Goal: Information Seeking & Learning: Check status

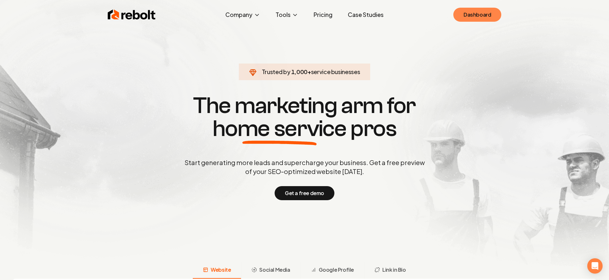
click at [468, 11] on link "Dashboard" at bounding box center [477, 15] width 48 height 14
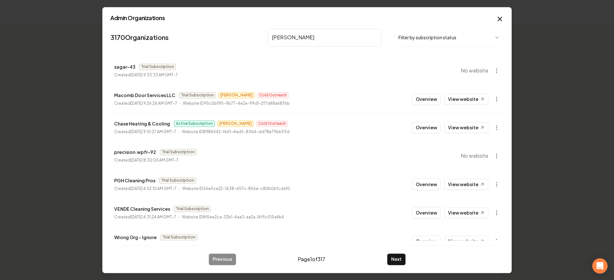
type input "chase"
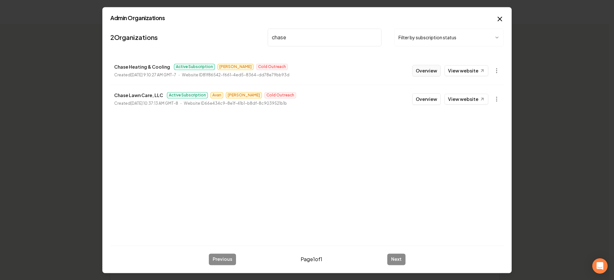
click at [428, 76] on button "Overview" at bounding box center [426, 71] width 28 height 12
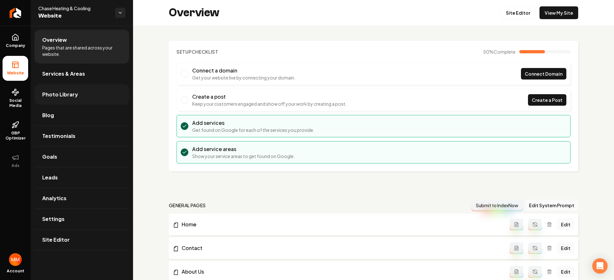
click at [75, 93] on link "Photo Library" at bounding box center [82, 94] width 95 height 20
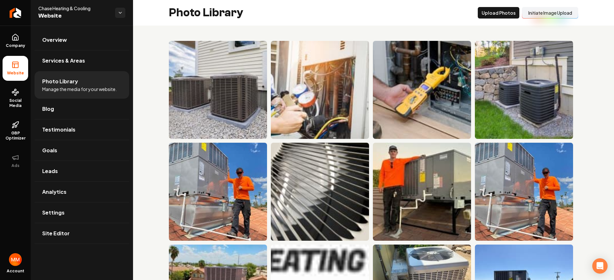
click at [537, 15] on button "Initiate Image Upload" at bounding box center [550, 13] width 56 height 12
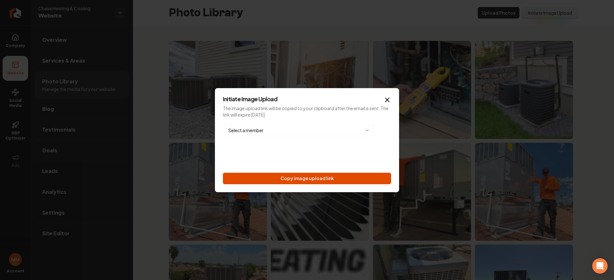
click at [360, 177] on button "Copy image upload link" at bounding box center [307, 179] width 168 height 12
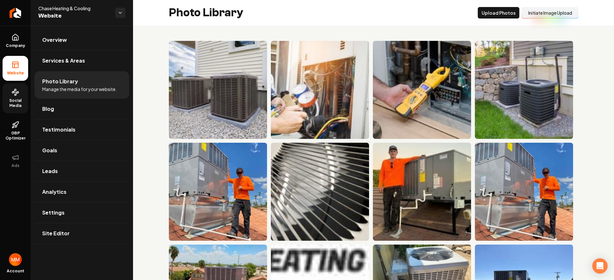
click at [22, 97] on link "Social Media" at bounding box center [16, 98] width 26 height 30
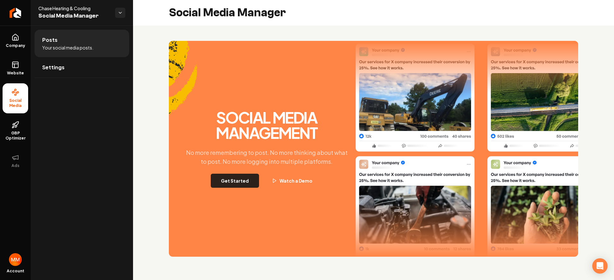
click at [235, 177] on button "Get Started" at bounding box center [235, 181] width 48 height 14
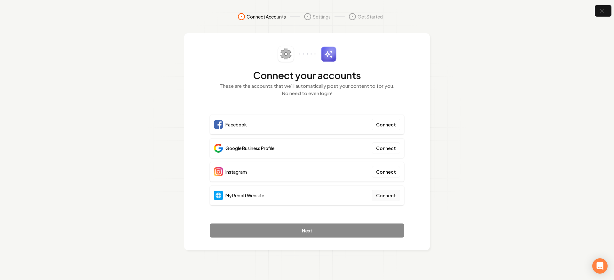
click at [385, 197] on button "Connect" at bounding box center [386, 196] width 28 height 12
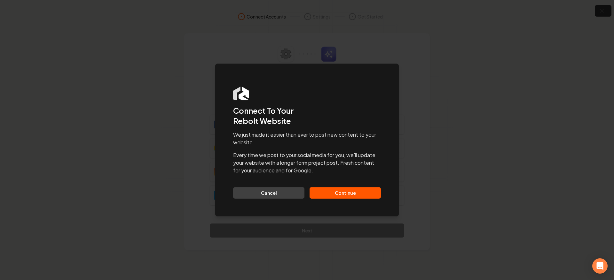
click at [368, 196] on button "Continue" at bounding box center [344, 193] width 71 height 12
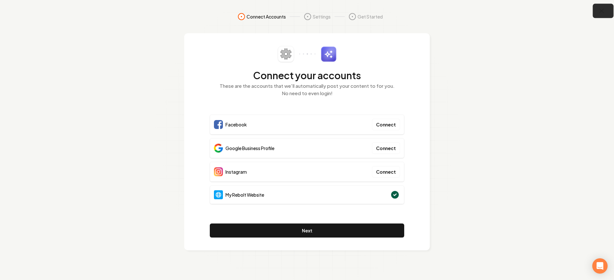
click at [597, 10] on icon "button" at bounding box center [601, 11] width 8 height 8
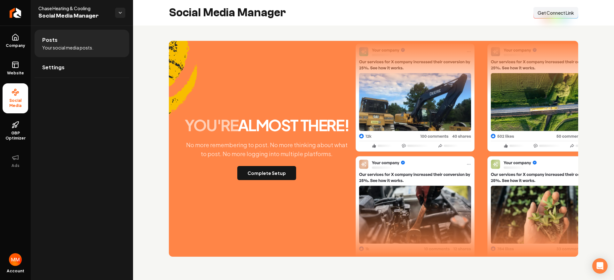
click at [553, 15] on span "Get Connect Link" at bounding box center [555, 13] width 36 height 6
click at [18, 62] on icon at bounding box center [16, 65] width 8 height 8
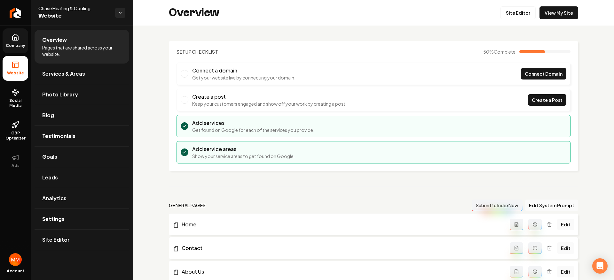
click at [18, 44] on span "Company" at bounding box center [15, 45] width 25 height 5
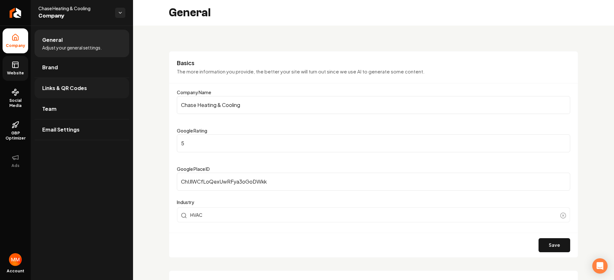
click at [55, 92] on link "Links & QR Codes" at bounding box center [82, 88] width 95 height 20
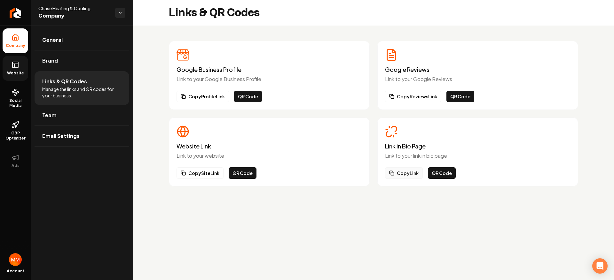
click at [405, 175] on button "Copy Link" at bounding box center [404, 173] width 38 height 12
click at [21, 69] on link "Website" at bounding box center [16, 68] width 26 height 25
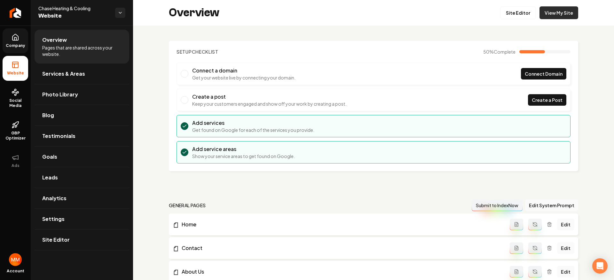
click at [555, 10] on link "View My Site" at bounding box center [558, 12] width 39 height 13
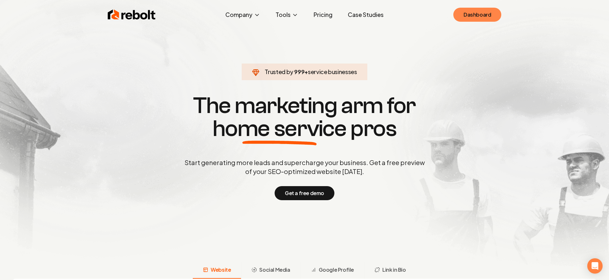
click at [486, 15] on link "Dashboard" at bounding box center [477, 15] width 48 height 14
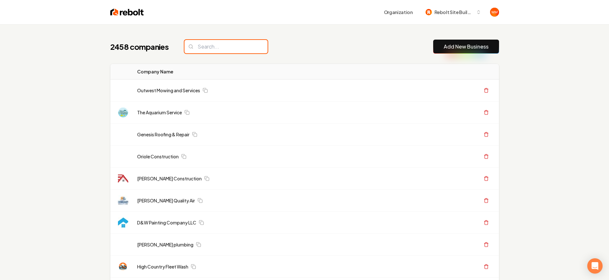
click at [205, 51] on input "search" at bounding box center [225, 46] width 83 height 13
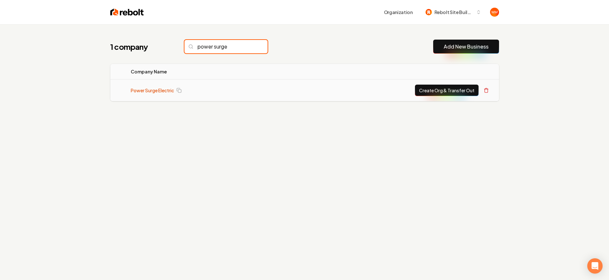
type input "power surge"
click at [165, 93] on link "Power Surge Electric" at bounding box center [152, 90] width 43 height 6
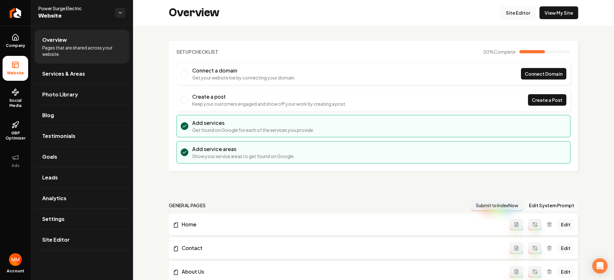
click at [517, 12] on link "Site Editor" at bounding box center [517, 12] width 35 height 13
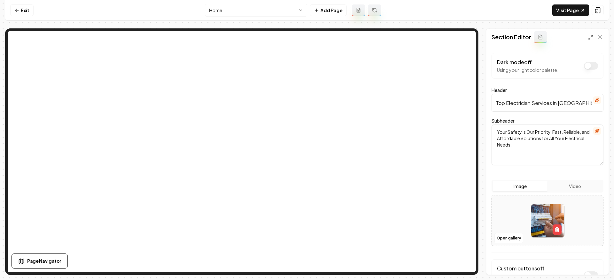
click at [535, 211] on img at bounding box center [547, 221] width 33 height 33
click at [512, 236] on button "Open gallery" at bounding box center [508, 238] width 29 height 10
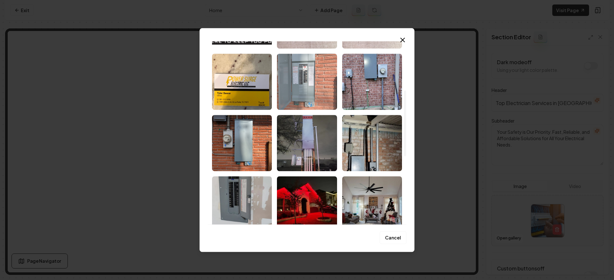
scroll to position [136, 0]
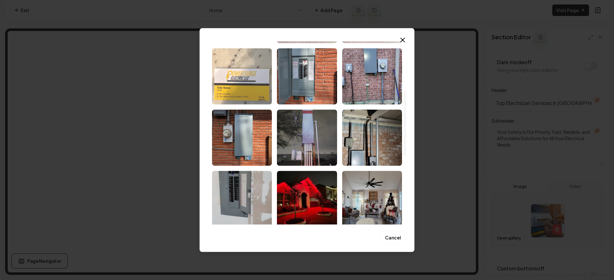
click at [257, 92] on img "Select image image_68d141e05c7cd75eb89c4a86.jpeg" at bounding box center [242, 76] width 60 height 56
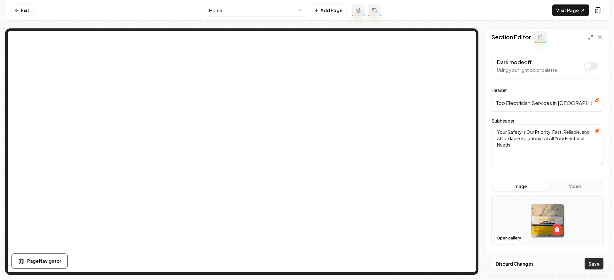
click at [590, 261] on button "Save" at bounding box center [593, 264] width 19 height 12
click at [514, 237] on button "Open gallery" at bounding box center [508, 238] width 29 height 10
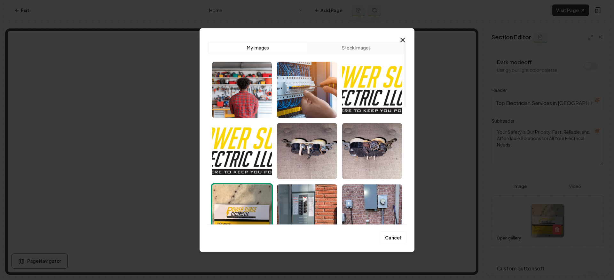
scroll to position [220, 0]
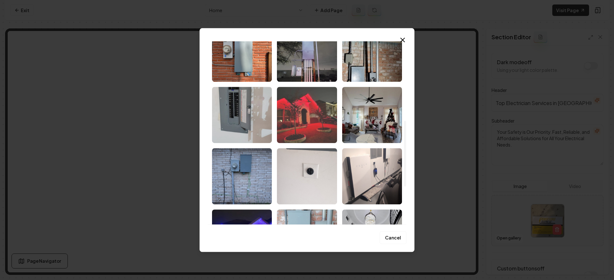
click at [311, 134] on img "Select image image_68d141df5c7cd75eb89c447f.jpeg" at bounding box center [307, 115] width 60 height 56
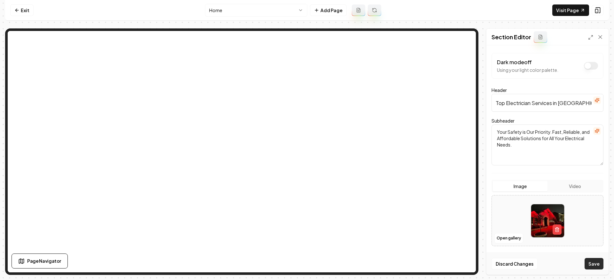
click at [601, 264] on button "Save" at bounding box center [593, 264] width 19 height 12
click at [513, 239] on button "Open gallery" at bounding box center [508, 238] width 29 height 10
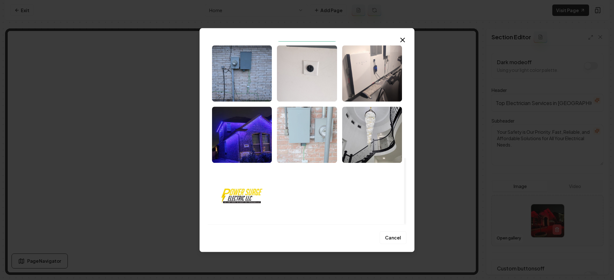
scroll to position [325, 0]
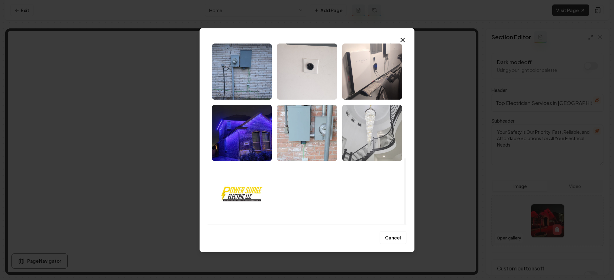
click at [361, 152] on img "Select image image_68d141df5c7cd75eb89c42db.jpeg" at bounding box center [372, 133] width 60 height 56
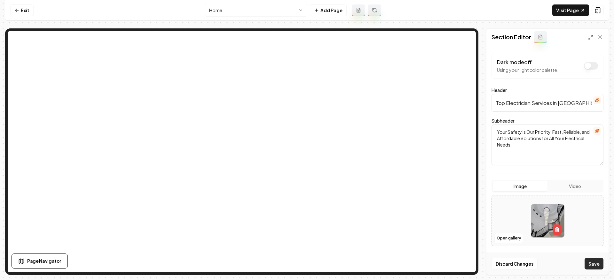
click at [590, 266] on button "Save" at bounding box center [593, 264] width 19 height 12
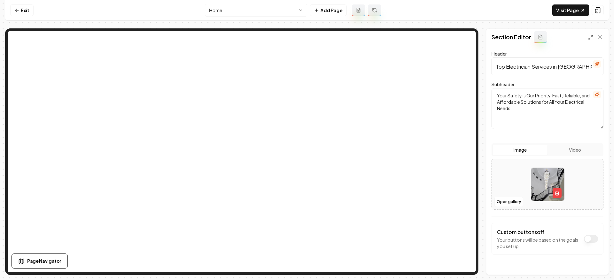
scroll to position [50, 0]
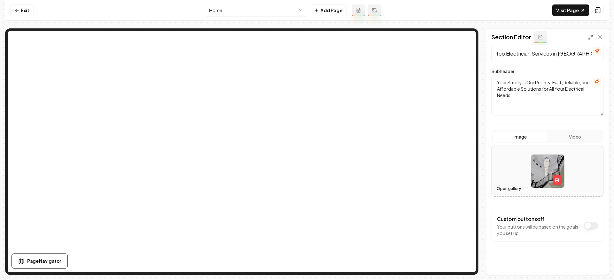
click at [503, 189] on button "Open gallery" at bounding box center [508, 189] width 29 height 10
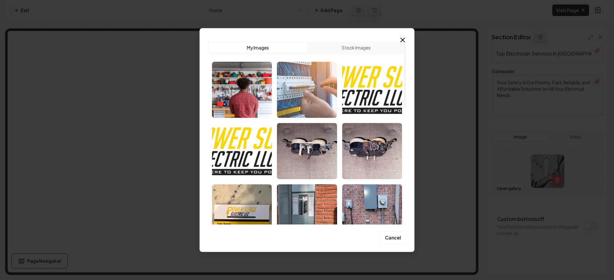
click at [325, 101] on img "Select image image_68d1439f5c7cd75eb8a8759e.png" at bounding box center [307, 90] width 60 height 56
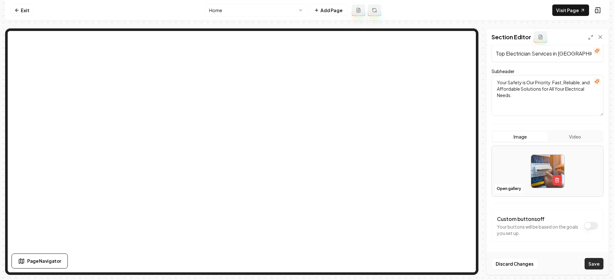
click at [595, 261] on button "Save" at bounding box center [593, 264] width 19 height 12
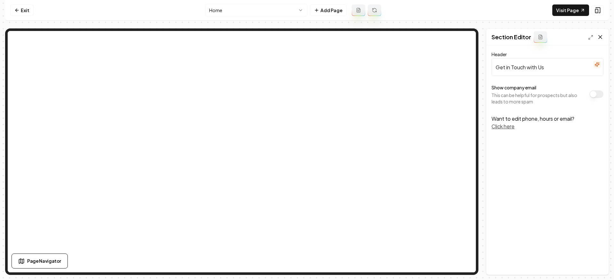
click at [598, 36] on icon at bounding box center [600, 37] width 6 height 6
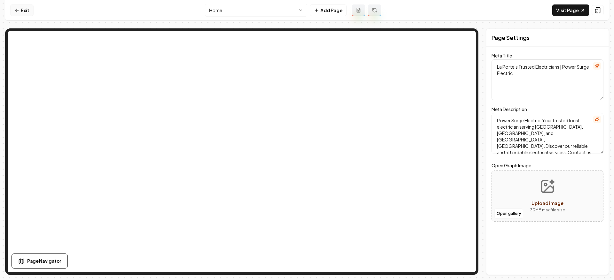
click at [16, 9] on icon at bounding box center [16, 10] width 5 height 5
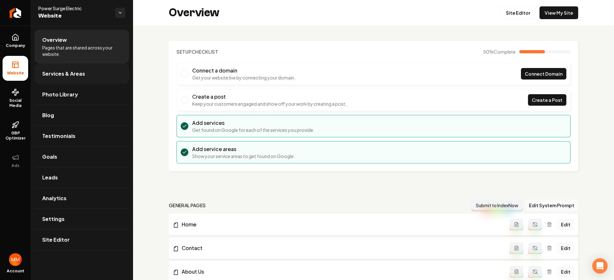
click at [68, 81] on link "Services & Areas" at bounding box center [82, 74] width 95 height 20
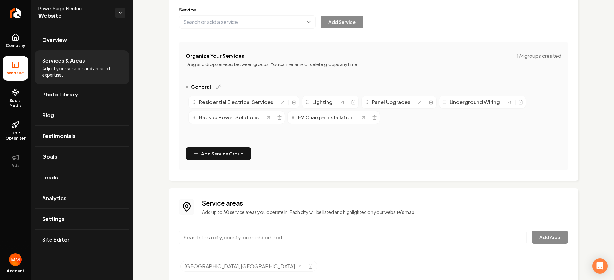
scroll to position [103, 0]
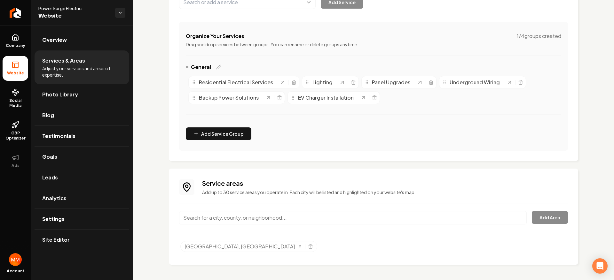
click at [249, 226] on div "Main content area" at bounding box center [352, 221] width 347 height 21
click at [249, 221] on input "Main content area" at bounding box center [352, 217] width 347 height 13
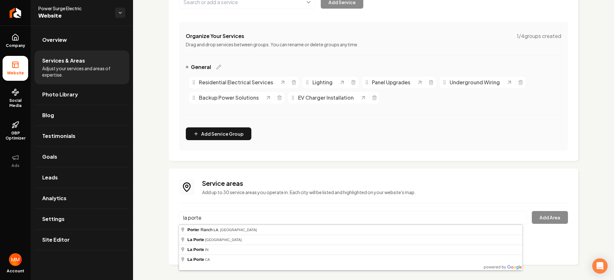
type input "La Porte, TX"
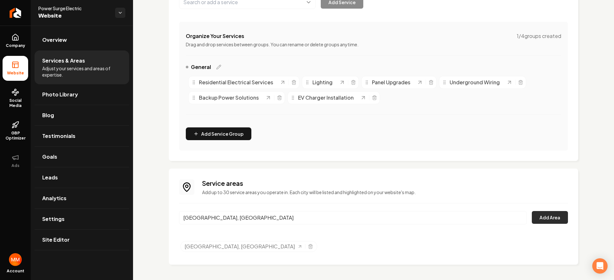
click at [537, 218] on button "Add Area" at bounding box center [550, 217] width 36 height 13
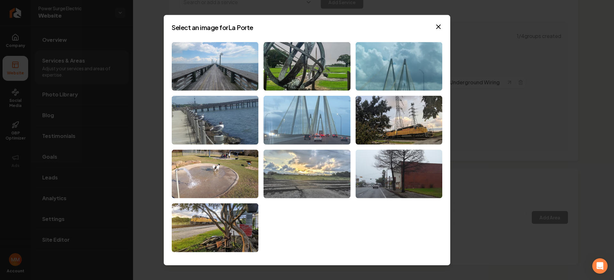
click at [334, 159] on img at bounding box center [306, 174] width 87 height 49
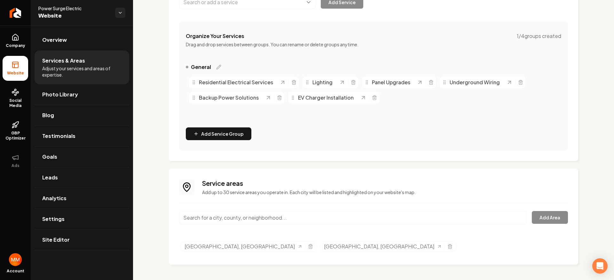
click at [243, 218] on input "Main content area" at bounding box center [352, 217] width 347 height 13
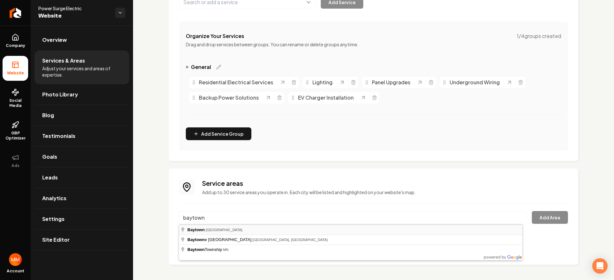
type input "Baytown, TX"
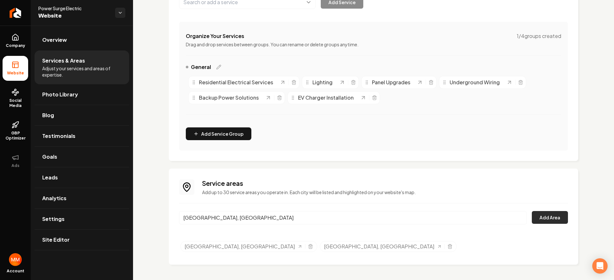
click at [554, 222] on button "Add Area" at bounding box center [550, 217] width 36 height 13
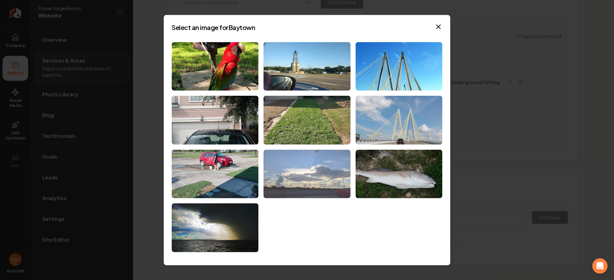
click at [302, 188] on img at bounding box center [306, 174] width 87 height 49
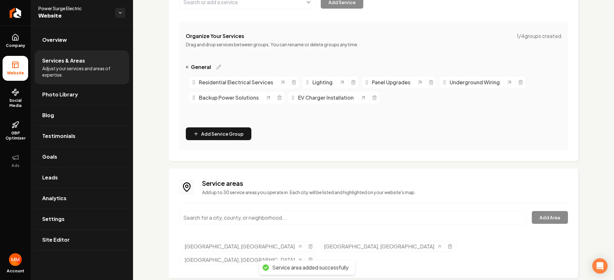
click at [227, 218] on input "Main content area" at bounding box center [352, 217] width 347 height 13
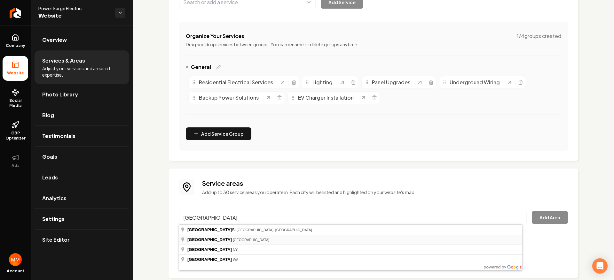
type input "[GEOGRAPHIC_DATA], [GEOGRAPHIC_DATA]"
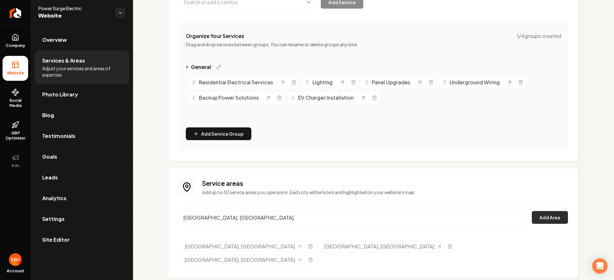
click at [537, 213] on button "Add Area" at bounding box center [550, 217] width 36 height 13
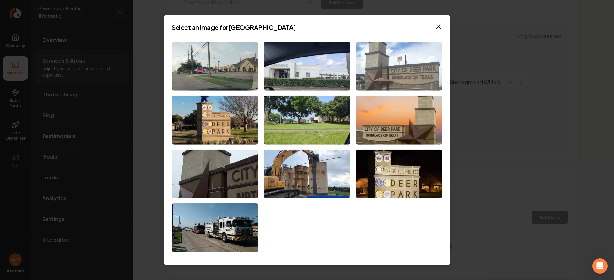
click at [385, 76] on img at bounding box center [398, 66] width 87 height 49
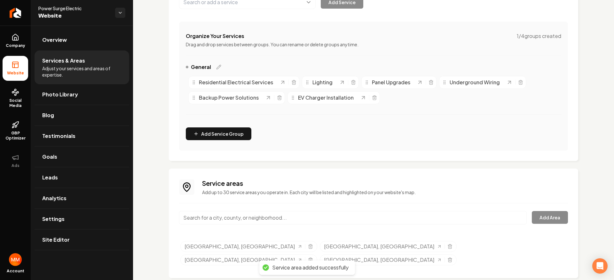
scroll to position [0, 0]
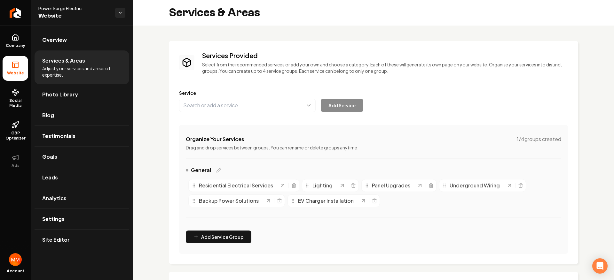
click at [22, 65] on li "Website" at bounding box center [16, 68] width 26 height 25
click at [67, 43] on link "Overview" at bounding box center [82, 40] width 95 height 20
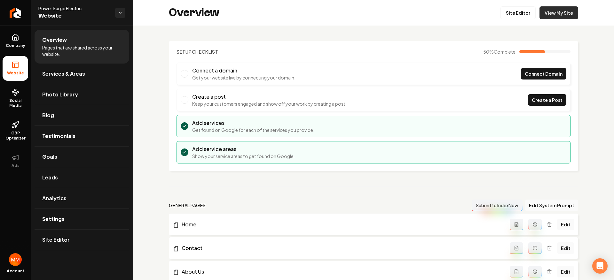
click at [553, 13] on link "View My Site" at bounding box center [558, 12] width 39 height 13
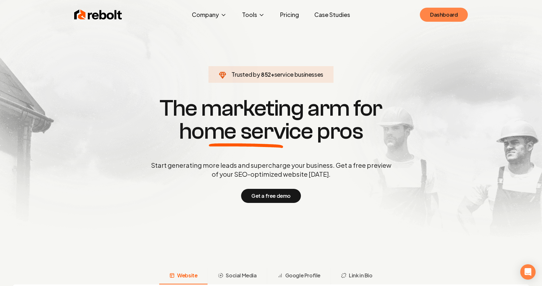
click at [434, 13] on link "Dashboard" at bounding box center [444, 15] width 48 height 14
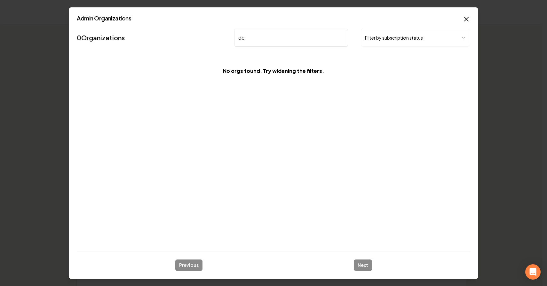
type input "d"
type input "D"
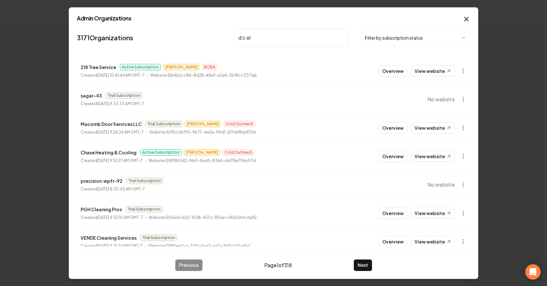
type input "d c ele"
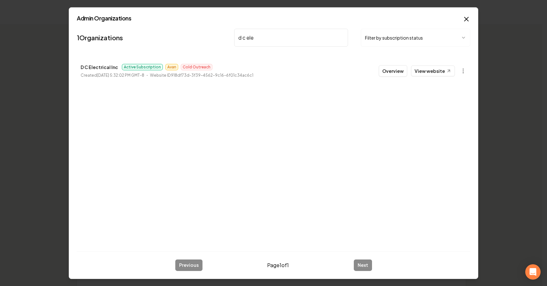
click at [386, 69] on button "Overview" at bounding box center [392, 71] width 28 height 12
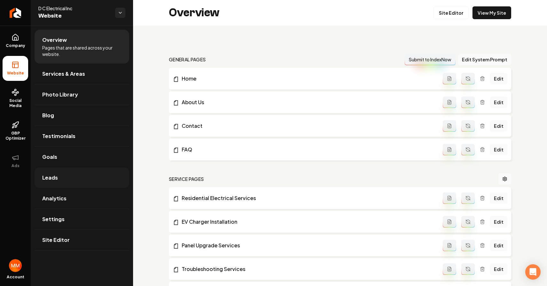
click at [79, 177] on link "Leads" at bounding box center [82, 177] width 95 height 20
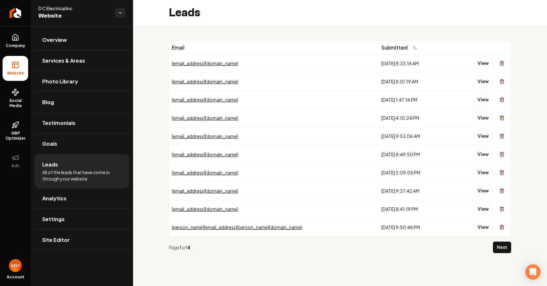
drag, startPoint x: 360, startPoint y: 229, endPoint x: 215, endPoint y: 81, distance: 207.5
click at [215, 81] on tbody "[EMAIL_ADDRESS][DOMAIN_NAME] [DATE] 8:33:16 AM View [EMAIL_ADDRESS][DOMAIN_NAME…" at bounding box center [339, 145] width 341 height 182
click at [229, 73] on td "[EMAIL_ADDRESS][DOMAIN_NAME]" at bounding box center [273, 81] width 209 height 18
drag, startPoint x: 363, startPoint y: 226, endPoint x: 262, endPoint y: 53, distance: 201.0
click at [265, 60] on tbody "[EMAIL_ADDRESS][DOMAIN_NAME] [DATE] 8:33:16 AM View [EMAIL_ADDRESS][DOMAIN_NAME…" at bounding box center [339, 145] width 341 height 182
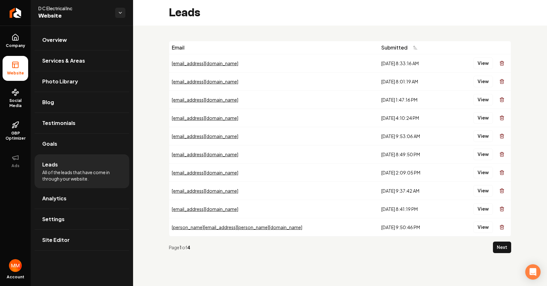
click at [257, 36] on div "Email Submitted [EMAIL_ADDRESS][DOMAIN_NAME] [DATE] 8:33:16 AM View [EMAIL_ADDR…" at bounding box center [340, 150] width 414 height 248
drag, startPoint x: 309, startPoint y: 215, endPoint x: 261, endPoint y: 159, distance: 74.1
click at [261, 166] on tbody "[EMAIL_ADDRESS][DOMAIN_NAME] [DATE] 8:33:16 AM View [EMAIL_ADDRESS][DOMAIN_NAME…" at bounding box center [339, 145] width 341 height 182
click at [257, 147] on td "[EMAIL_ADDRESS][DOMAIN_NAME]" at bounding box center [273, 154] width 209 height 18
click at [496, 249] on button "Next" at bounding box center [502, 248] width 18 height 12
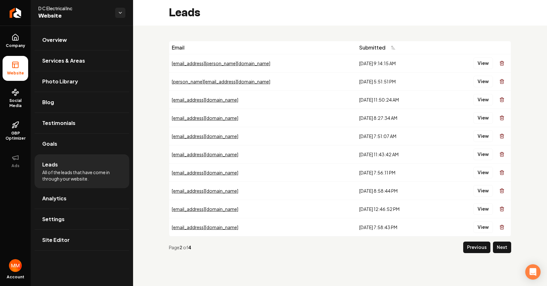
drag, startPoint x: 362, startPoint y: 224, endPoint x: 286, endPoint y: 82, distance: 161.4
click at [286, 84] on tbody "[EMAIL_ADDRESS][PERSON_NAME][DOMAIN_NAME] [DATE] 9:14:15 AM View [PERSON_NAME][…" at bounding box center [339, 145] width 341 height 182
click at [280, 63] on div "[EMAIL_ADDRESS][PERSON_NAME][DOMAIN_NAME]" at bounding box center [263, 63] width 182 height 6
click at [497, 245] on button "Next" at bounding box center [502, 248] width 18 height 12
click at [499, 247] on button "Next" at bounding box center [502, 248] width 18 height 12
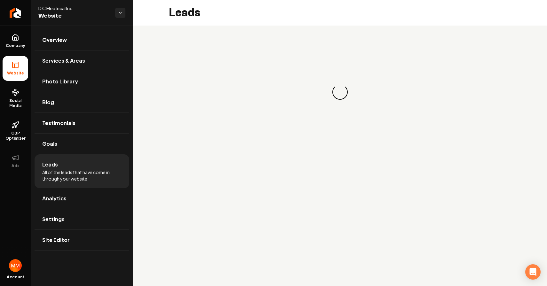
click at [499, 245] on main "Leads Loading... Loading..." at bounding box center [340, 143] width 414 height 286
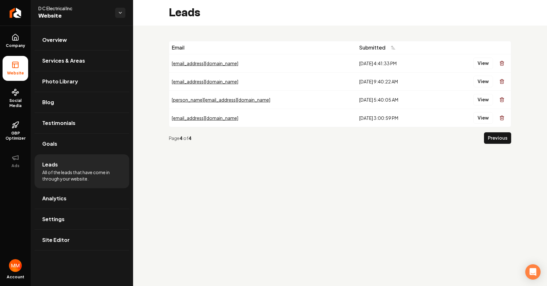
drag, startPoint x: 358, startPoint y: 113, endPoint x: 313, endPoint y: 107, distance: 45.2
click at [317, 105] on tbody "[EMAIL_ADDRESS][DOMAIN_NAME] [DATE] 4:41:33 PM View [EMAIL_ADDRESS][DOMAIN_NAME…" at bounding box center [339, 90] width 341 height 73
drag, startPoint x: 414, startPoint y: 132, endPoint x: 462, endPoint y: 137, distance: 47.8
click at [419, 132] on div "Page 4 of 4 Previous" at bounding box center [340, 138] width 342 height 22
click at [489, 137] on button "Previous" at bounding box center [497, 138] width 27 height 12
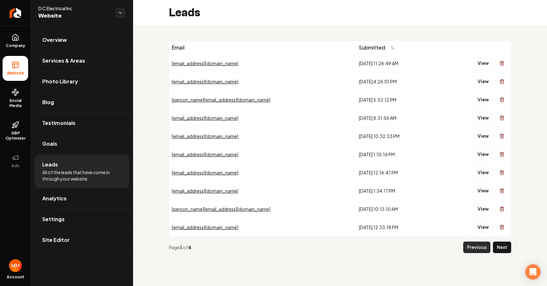
click at [477, 252] on button "Previous" at bounding box center [476, 248] width 27 height 12
click at [472, 246] on button "Previous" at bounding box center [476, 248] width 27 height 12
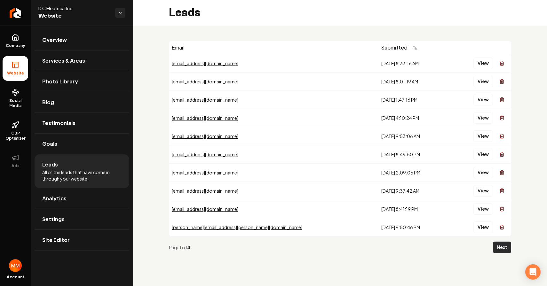
click at [499, 246] on button "Next" at bounding box center [502, 248] width 18 height 12
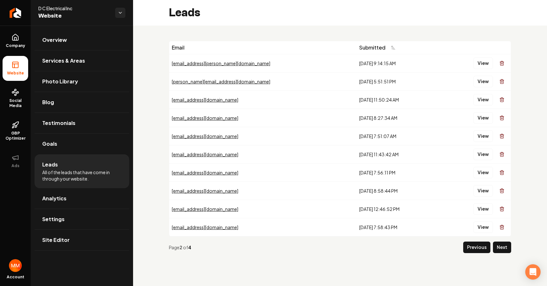
click at [499, 246] on button "Next" at bounding box center [502, 248] width 18 height 12
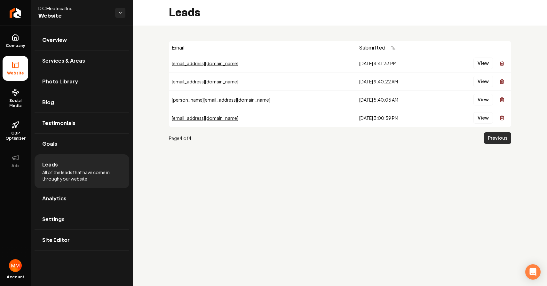
click at [487, 136] on button "Previous" at bounding box center [497, 138] width 27 height 12
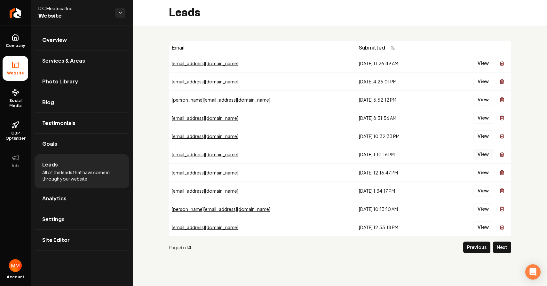
click at [477, 153] on button "View" at bounding box center [482, 155] width 19 height 12
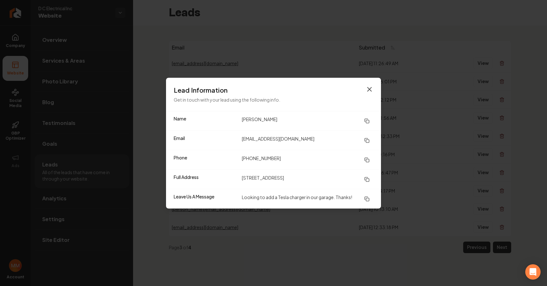
click at [366, 87] on icon "button" at bounding box center [369, 89] width 8 height 8
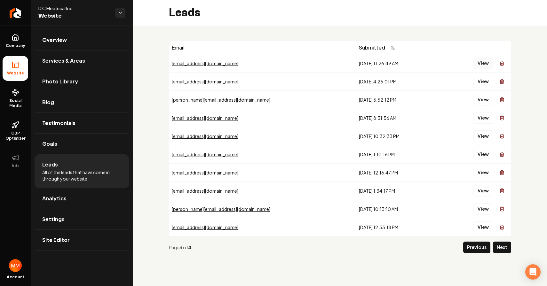
click at [479, 66] on button "View" at bounding box center [482, 64] width 19 height 12
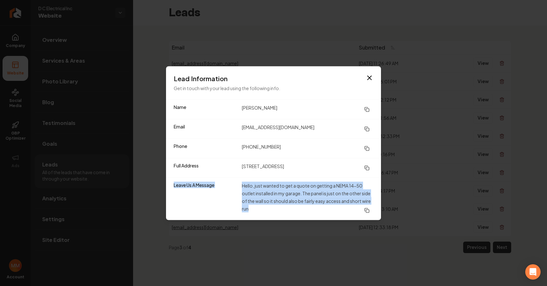
drag, startPoint x: 338, startPoint y: 206, endPoint x: 216, endPoint y: 180, distance: 125.3
click at [218, 181] on div "Leave Us A Message Hello, just wanted to get a quote on getting a NEMA 14-50 ou…" at bounding box center [273, 198] width 215 height 43
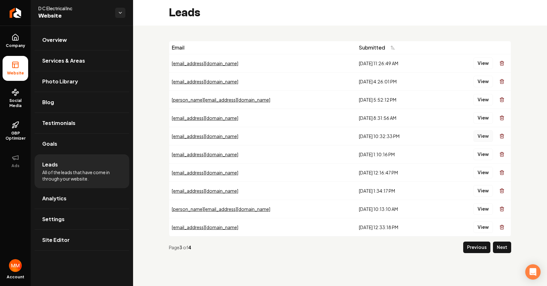
drag, startPoint x: 454, startPoint y: 166, endPoint x: 476, endPoint y: 139, distance: 35.2
click at [479, 138] on button "View" at bounding box center [482, 136] width 19 height 12
click at [482, 171] on button "View" at bounding box center [482, 173] width 19 height 12
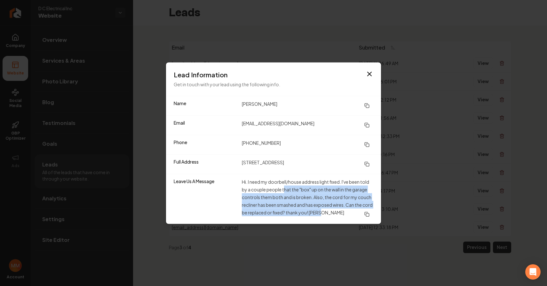
drag, startPoint x: 352, startPoint y: 213, endPoint x: 255, endPoint y: 169, distance: 105.9
click at [254, 171] on dl "Name Tonya Coldani Email tobiewho@aol.com Phone (775) 813-7137 Full Address 787…" at bounding box center [273, 160] width 215 height 128
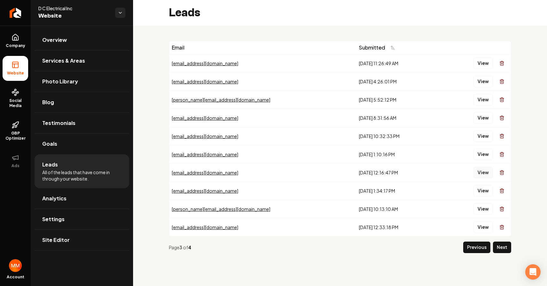
click at [479, 175] on button "View" at bounding box center [482, 173] width 19 height 12
drag, startPoint x: 407, startPoint y: 189, endPoint x: 410, endPoint y: 189, distance: 3.2
click at [476, 191] on button "View" at bounding box center [482, 191] width 19 height 12
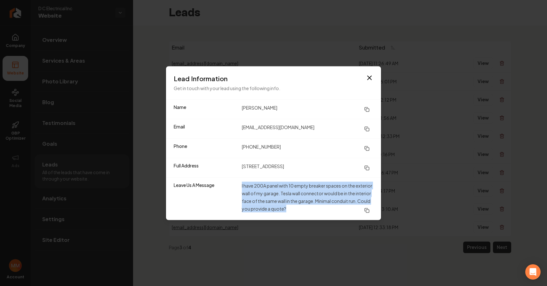
drag, startPoint x: 304, startPoint y: 203, endPoint x: 240, endPoint y: 188, distance: 66.1
click at [240, 188] on div "Leave Us A Message I have 200A panel with 10 empty breaker spaces on the exteri…" at bounding box center [273, 198] width 215 height 43
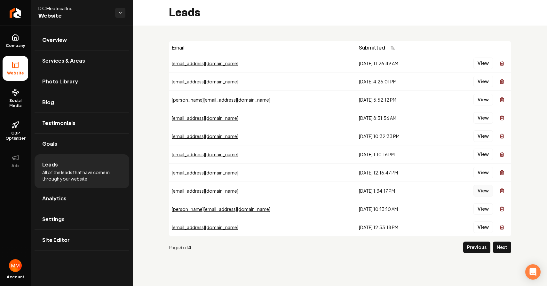
click at [476, 191] on button "View" at bounding box center [482, 191] width 19 height 12
click at [483, 209] on button "View" at bounding box center [482, 209] width 19 height 12
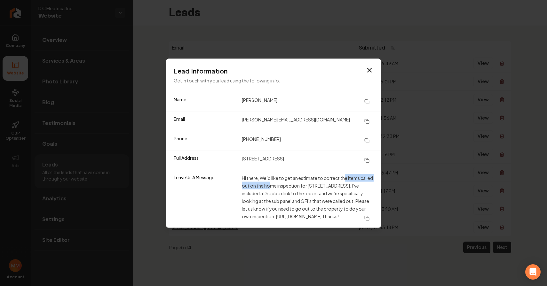
drag, startPoint x: 284, startPoint y: 175, endPoint x: 349, endPoint y: 174, distance: 65.5
click at [346, 174] on dd "Hi there, We’d like to get an estimate to correct the items called out on the h…" at bounding box center [307, 199] width 131 height 50
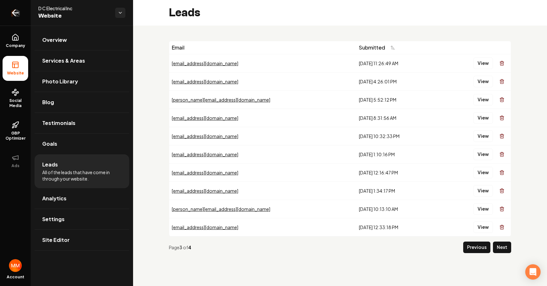
click at [14, 9] on icon "Return to dashboard" at bounding box center [15, 13] width 10 height 10
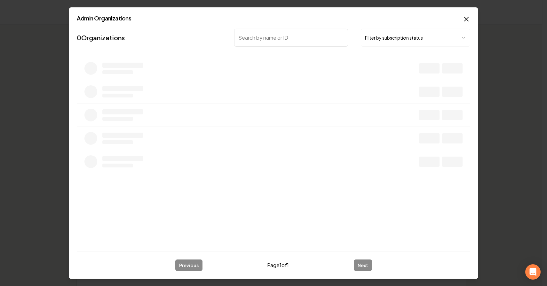
click at [252, 37] on input "search" at bounding box center [291, 37] width 114 height 18
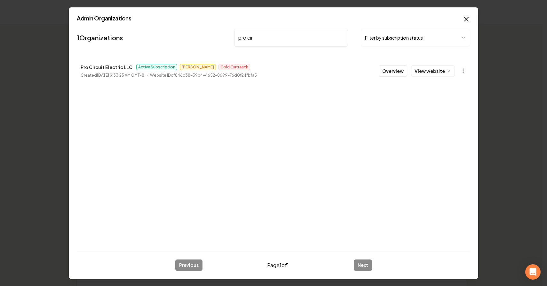
type input "pro cir"
click at [397, 69] on button "Overview" at bounding box center [392, 71] width 28 height 12
click at [385, 70] on th "Actions" at bounding box center [416, 72] width 98 height 16
click at [387, 71] on th "Actions" at bounding box center [416, 72] width 98 height 16
click at [388, 71] on th "Actions" at bounding box center [416, 72] width 98 height 16
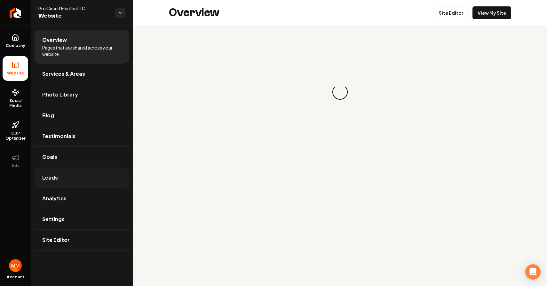
click at [87, 175] on link "Leads" at bounding box center [82, 177] width 95 height 20
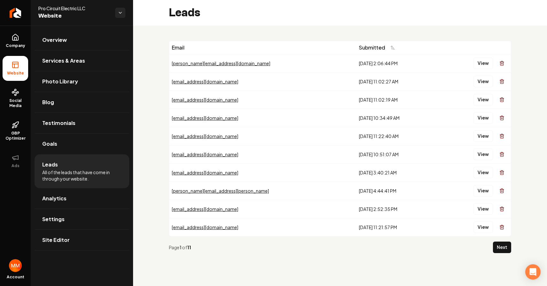
drag, startPoint x: 383, startPoint y: 228, endPoint x: 262, endPoint y: 51, distance: 214.1
click at [264, 58] on tbody "shaun@galleryhomesusa.com 9/18/2025, 2:06:44 PM View sroy@rangeresuorces.com 9/…" at bounding box center [339, 145] width 341 height 182
click at [265, 44] on div "Email" at bounding box center [263, 48] width 182 height 8
drag, startPoint x: 314, startPoint y: 187, endPoint x: 231, endPoint y: 50, distance: 159.6
click at [231, 51] on table "Email Submitted shaun@galleryhomesusa.com 9/18/2025, 2:06:44 PM View sroy@range…" at bounding box center [339, 138] width 341 height 195
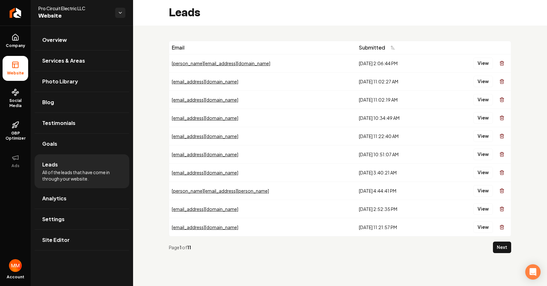
click at [238, 42] on th "Email" at bounding box center [262, 47] width 187 height 13
drag, startPoint x: 398, startPoint y: 231, endPoint x: 250, endPoint y: 34, distance: 246.3
click at [250, 35] on div "Email Submitted shaun@galleryhomesusa.com 9/18/2025, 2:06:44 PM View sroy@range…" at bounding box center [340, 150] width 414 height 248
click at [249, 26] on div "Email Submitted shaun@galleryhomesusa.com 9/18/2025, 2:06:44 PM View sroy@range…" at bounding box center [340, 150] width 414 height 248
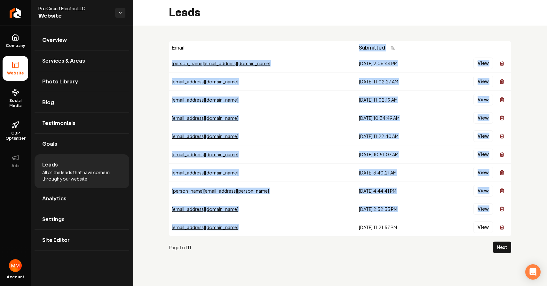
drag, startPoint x: 386, startPoint y: 223, endPoint x: 265, endPoint y: 51, distance: 210.2
click at [265, 51] on table "Email Submitted shaun@galleryhomesusa.com 9/18/2025, 2:06:44 PM View sroy@range…" at bounding box center [339, 138] width 341 height 195
click at [269, 45] on div "Email" at bounding box center [263, 48] width 182 height 8
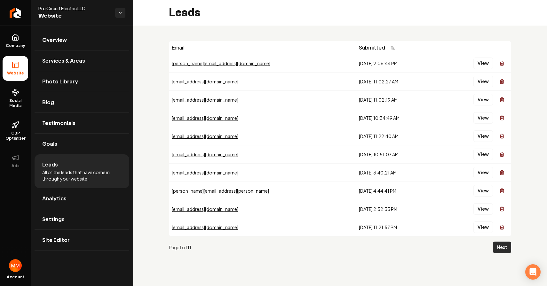
click at [501, 243] on button "Next" at bounding box center [502, 248] width 18 height 12
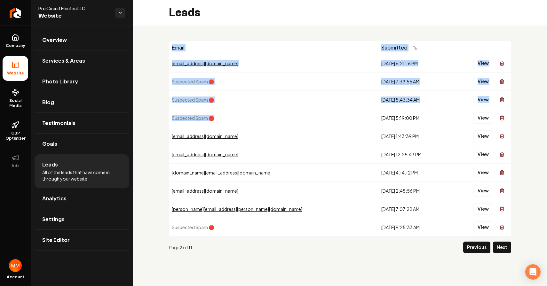
drag, startPoint x: 226, startPoint y: 120, endPoint x: 164, endPoint y: 64, distance: 82.8
click at [159, 64] on div "Email Submitted sistercrystal@gmail.com 9/1/2025, 6:21:16 PM View Suspected Spa…" at bounding box center [340, 150] width 414 height 248
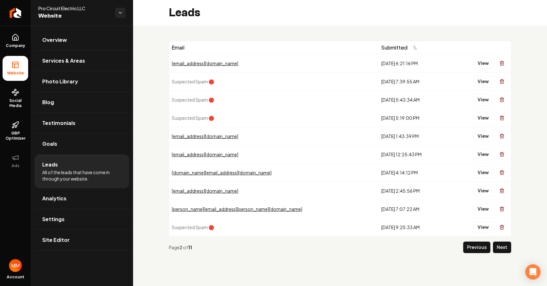
click at [145, 81] on div "Email Submitted sistercrystal@gmail.com 9/1/2025, 6:21:16 PM View Suspected Spa…" at bounding box center [340, 150] width 414 height 248
click at [486, 78] on button "View" at bounding box center [482, 82] width 19 height 12
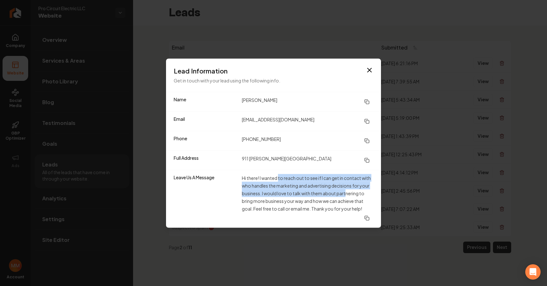
drag, startPoint x: 283, startPoint y: 176, endPoint x: 347, endPoint y: 193, distance: 66.4
click at [347, 193] on dd "Hi there! I wanted to reach out to see if I can get in contact with who handles…" at bounding box center [307, 199] width 131 height 50
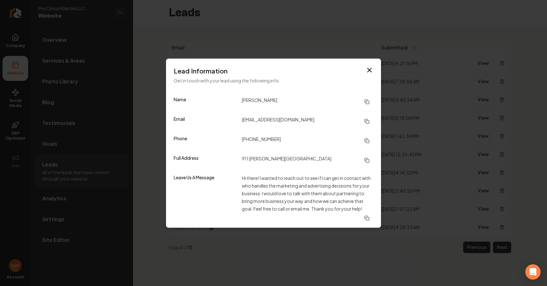
drag, startPoint x: 408, startPoint y: 176, endPoint x: 347, endPoint y: 146, distance: 67.3
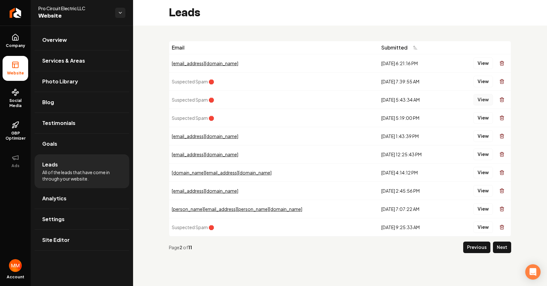
click at [482, 97] on button "View" at bounding box center [482, 100] width 19 height 12
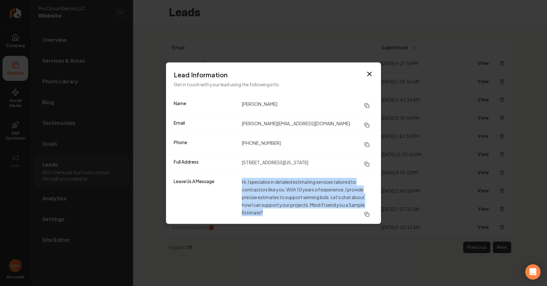
drag, startPoint x: 281, startPoint y: 211, endPoint x: 239, endPoint y: 184, distance: 50.2
click at [239, 184] on div "Leave Us A Message Hi, I specialize in detailed estimating services tailored to…" at bounding box center [273, 199] width 215 height 50
click at [285, 213] on dd "Hi, I specialize in detailed estimating services tailored to contractors like y…" at bounding box center [307, 199] width 131 height 42
drag, startPoint x: 283, startPoint y: 213, endPoint x: 255, endPoint y: 190, distance: 36.3
click at [243, 186] on dd "Hi, I specialize in detailed estimating services tailored to contractors like y…" at bounding box center [307, 199] width 131 height 42
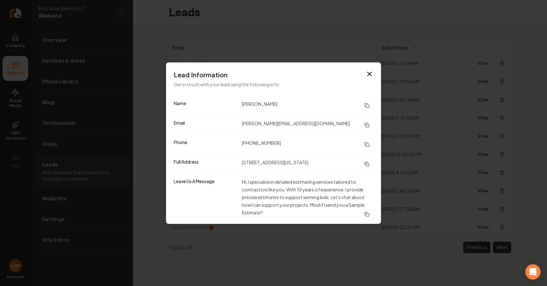
click at [282, 211] on dd "Hi, I specialize in detailed estimating services tailored to contractors like y…" at bounding box center [307, 199] width 131 height 42
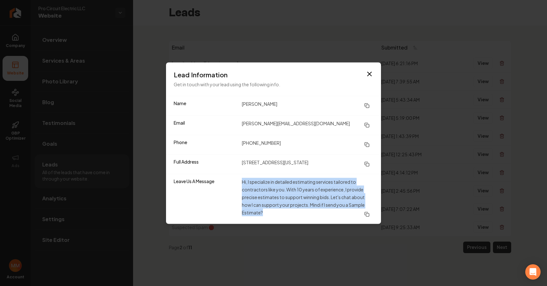
drag, startPoint x: 283, startPoint y: 213, endPoint x: 241, endPoint y: 187, distance: 49.2
click at [226, 183] on div "Leave Us A Message Hi, I specialize in detailed estimating services tailored to…" at bounding box center [273, 199] width 215 height 50
click at [284, 214] on dd "Hi, I specialize in detailed estimating services tailored to contractors like y…" at bounding box center [307, 199] width 131 height 42
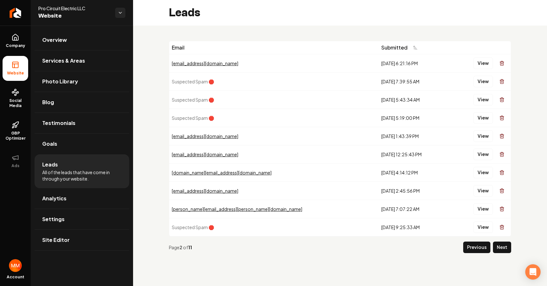
drag, startPoint x: 309, startPoint y: 239, endPoint x: 292, endPoint y: 205, distance: 38.7
click at [485, 116] on button "View" at bounding box center [482, 118] width 19 height 12
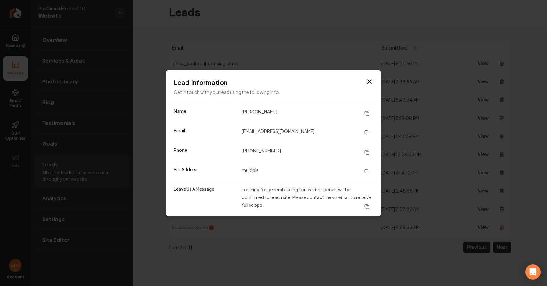
drag, startPoint x: 273, startPoint y: 218, endPoint x: 277, endPoint y: 214, distance: 6.1
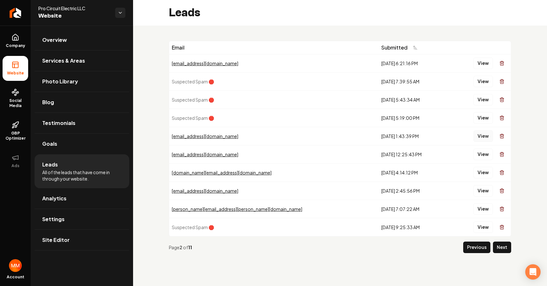
click at [481, 137] on button "View" at bounding box center [482, 136] width 19 height 12
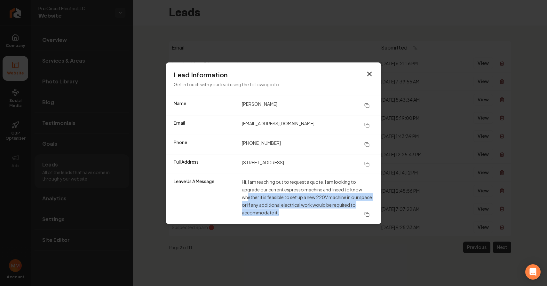
drag, startPoint x: 301, startPoint y: 214, endPoint x: 246, endPoint y: 191, distance: 59.3
click at [246, 191] on dd "Hi, I am reaching out to request a quote. I am looking to upgrade our current e…" at bounding box center [307, 199] width 131 height 42
click at [294, 199] on dd "Hi, I am reaching out to request a quote. I am looking to upgrade our current e…" at bounding box center [307, 199] width 131 height 42
drag, startPoint x: 317, startPoint y: 212, endPoint x: 240, endPoint y: 183, distance: 82.1
click at [232, 181] on div "Leave Us A Message Hi, I am reaching out to request a quote. I am looking to up…" at bounding box center [273, 199] width 215 height 50
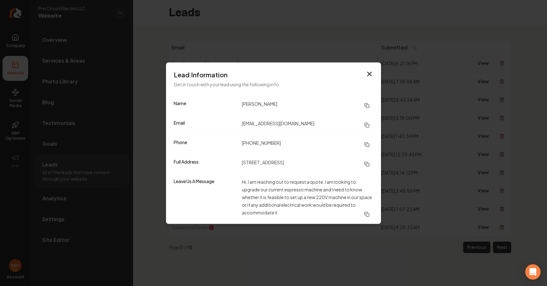
click at [292, 198] on dd "Hi, I am reaching out to request a quote. I am looking to upgrade our current e…" at bounding box center [307, 199] width 131 height 42
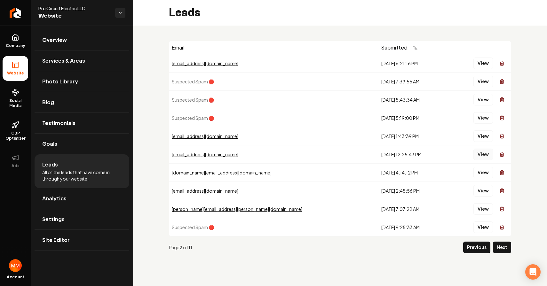
click at [486, 153] on button "View" at bounding box center [482, 155] width 19 height 12
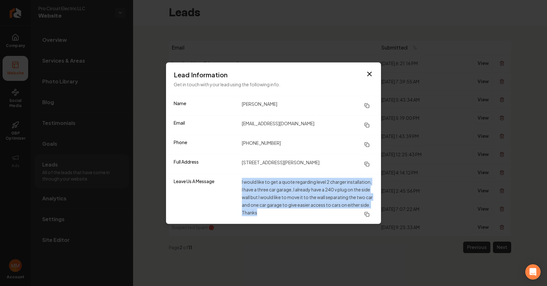
drag, startPoint x: 310, startPoint y: 209, endPoint x: 217, endPoint y: 181, distance: 97.4
click at [217, 182] on div "Leave Us A Message I would like to get a quote regarding level 2 charger instal…" at bounding box center [273, 199] width 215 height 50
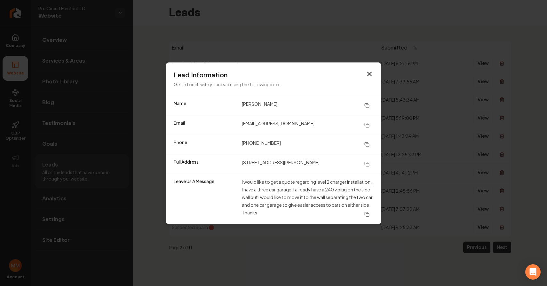
click at [315, 214] on dd "I would like to get a quote regarding level 2 charger installation, I have a th…" at bounding box center [307, 199] width 131 height 42
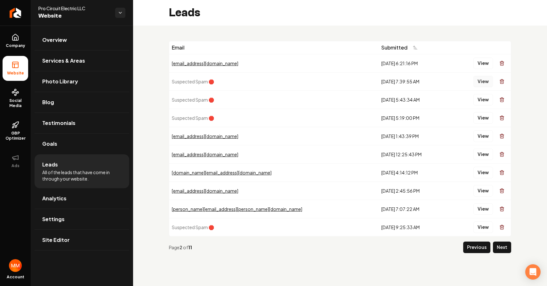
click at [479, 84] on button "View" at bounding box center [482, 82] width 19 height 12
click at [464, 243] on div "Page 2 of 11 Previous Next" at bounding box center [340, 248] width 342 height 22
click at [478, 248] on button "Previous" at bounding box center [476, 248] width 27 height 12
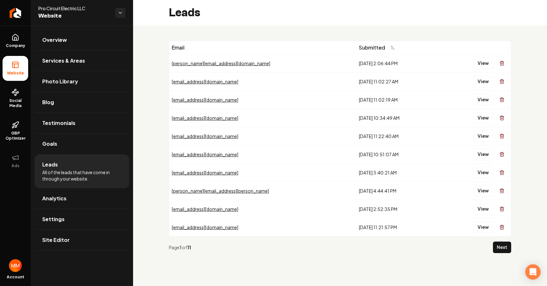
click at [493, 246] on button "Next" at bounding box center [502, 248] width 18 height 12
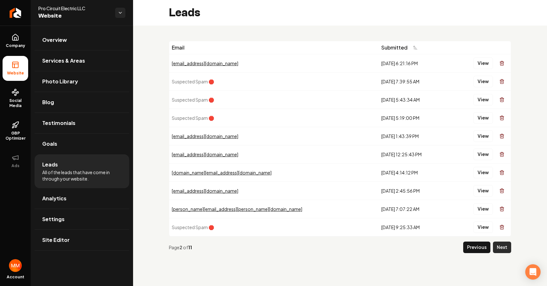
click at [497, 246] on button "Next" at bounding box center [502, 248] width 18 height 12
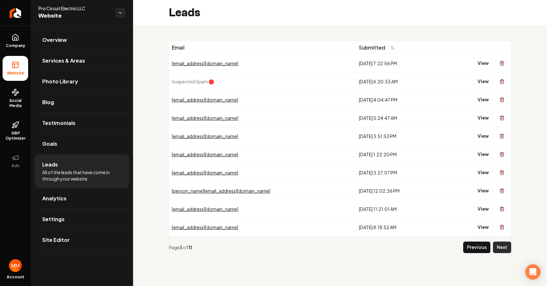
click at [496, 245] on button "Next" at bounding box center [502, 248] width 18 height 12
click at [495, 245] on button "Next" at bounding box center [502, 248] width 18 height 12
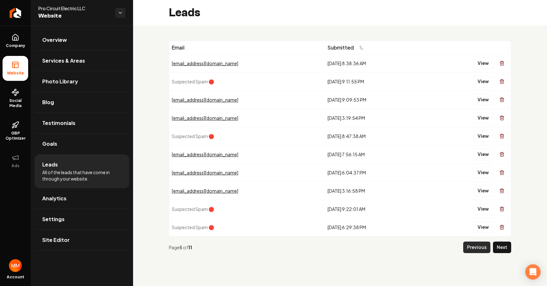
click at [483, 252] on button "Previous" at bounding box center [476, 248] width 27 height 12
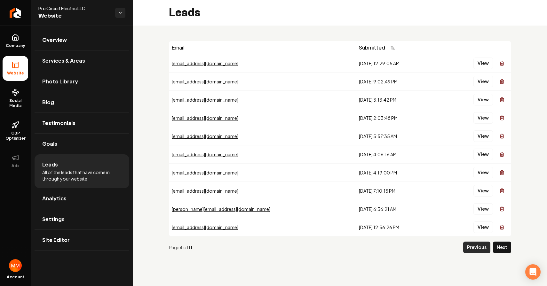
click at [481, 252] on button "Previous" at bounding box center [476, 248] width 27 height 12
click at [480, 251] on button "Previous" at bounding box center [476, 248] width 27 height 12
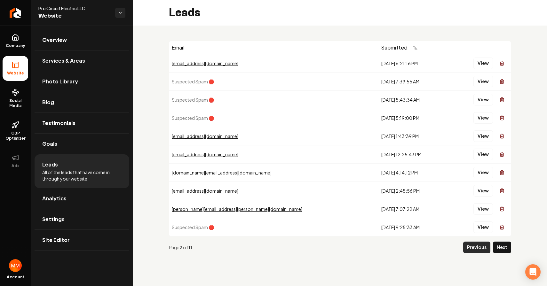
click at [480, 251] on button "Previous" at bounding box center [476, 248] width 27 height 12
